Goal: Task Accomplishment & Management: Use online tool/utility

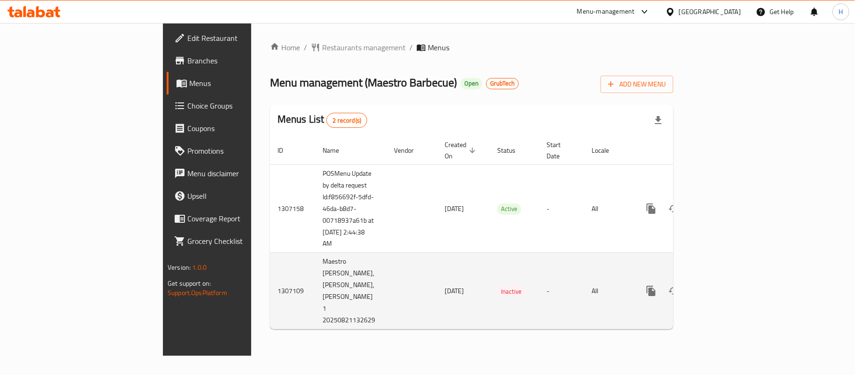
click at [725, 285] on icon "enhanced table" at bounding box center [718, 290] width 11 height 11
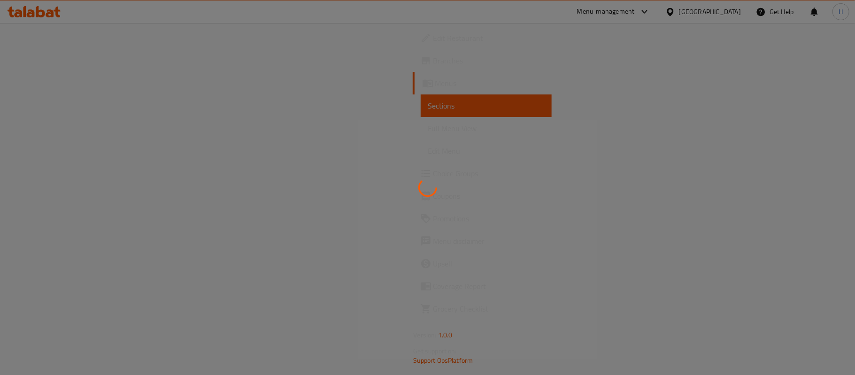
click at [485, 163] on div at bounding box center [427, 187] width 855 height 375
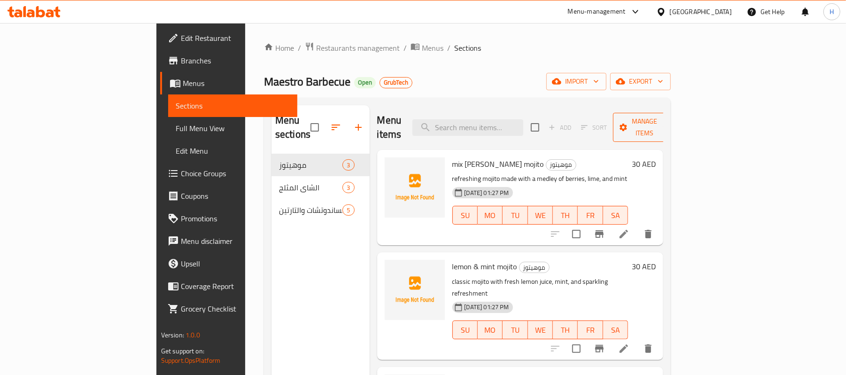
click at [668, 126] on span "Manage items" at bounding box center [644, 127] width 48 height 23
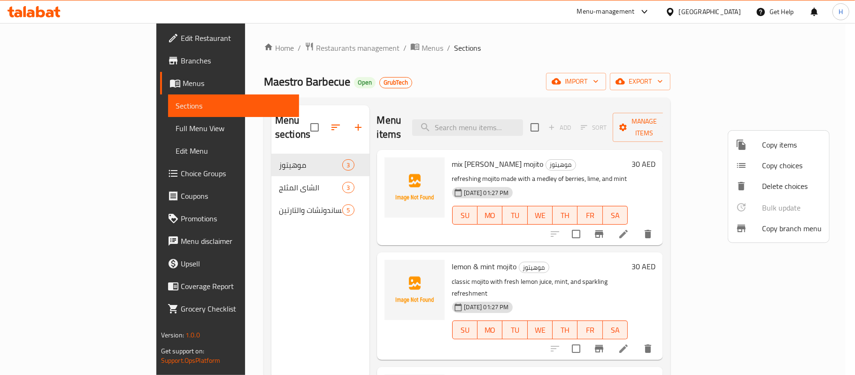
click at [795, 98] on div at bounding box center [427, 187] width 855 height 375
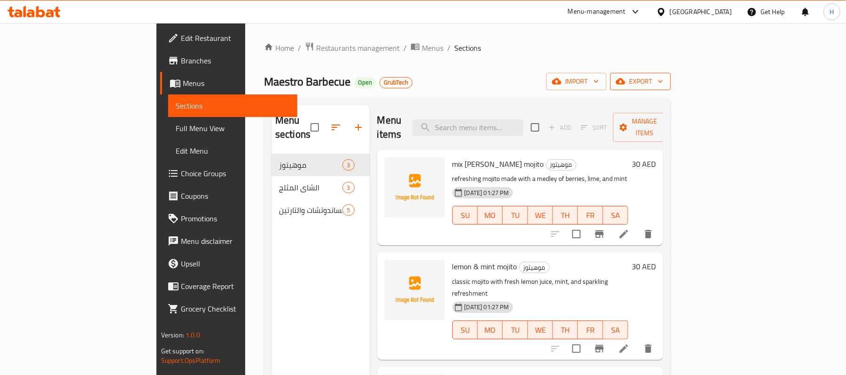
click at [663, 80] on span "export" at bounding box center [641, 82] width 46 height 12
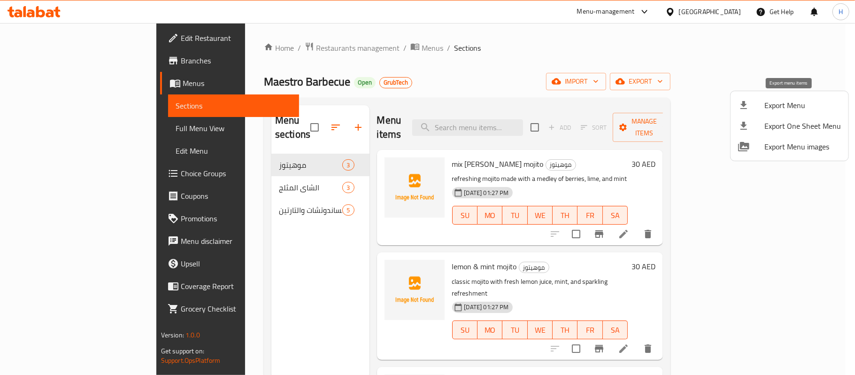
click at [782, 101] on span "Export Menu" at bounding box center [803, 105] width 77 height 11
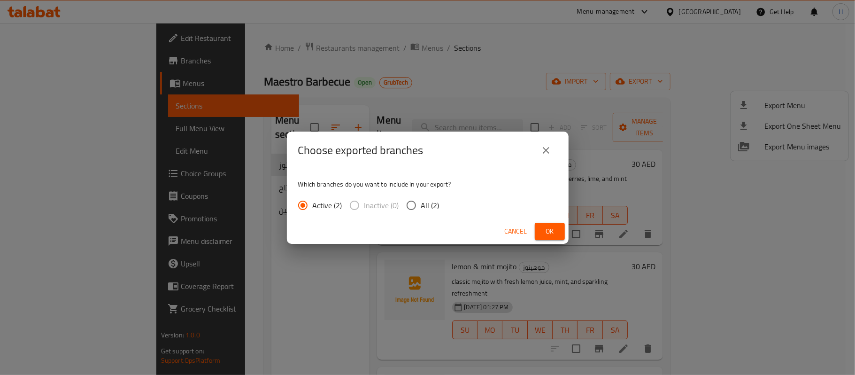
click at [432, 207] on span "All (2)" at bounding box center [430, 205] width 18 height 11
click at [421, 207] on input "All (2)" at bounding box center [412, 205] width 20 height 20
radio input "true"
click at [559, 230] on button "Ok" at bounding box center [550, 231] width 30 height 17
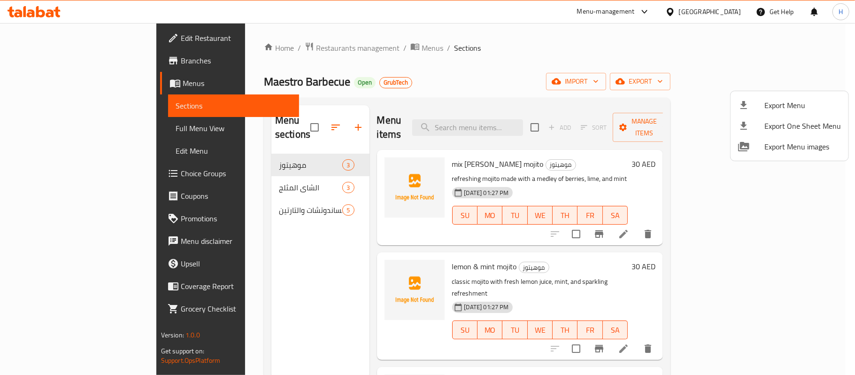
click at [609, 79] on div at bounding box center [427, 187] width 855 height 375
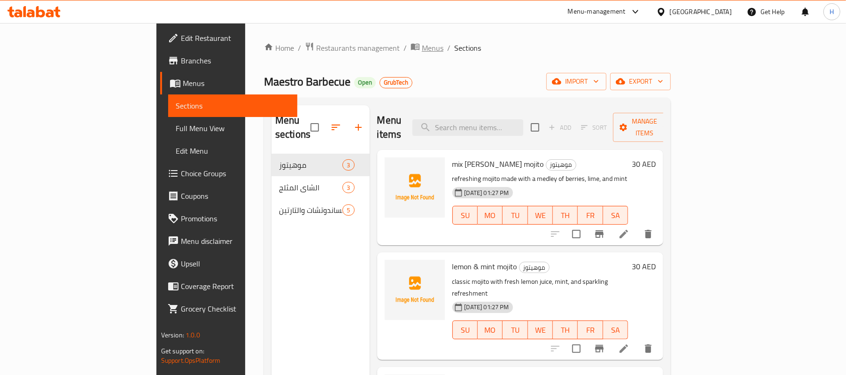
click at [422, 51] on span "Menus" at bounding box center [433, 47] width 22 height 11
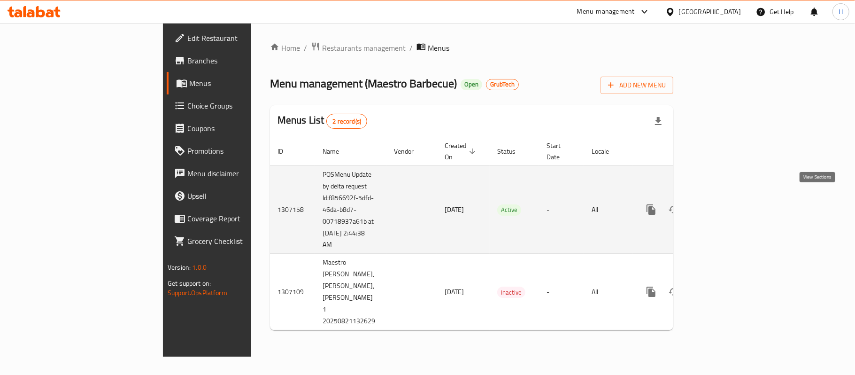
click at [725, 204] on icon "enhanced table" at bounding box center [718, 209] width 11 height 11
